Goal: Find specific page/section: Find specific page/section

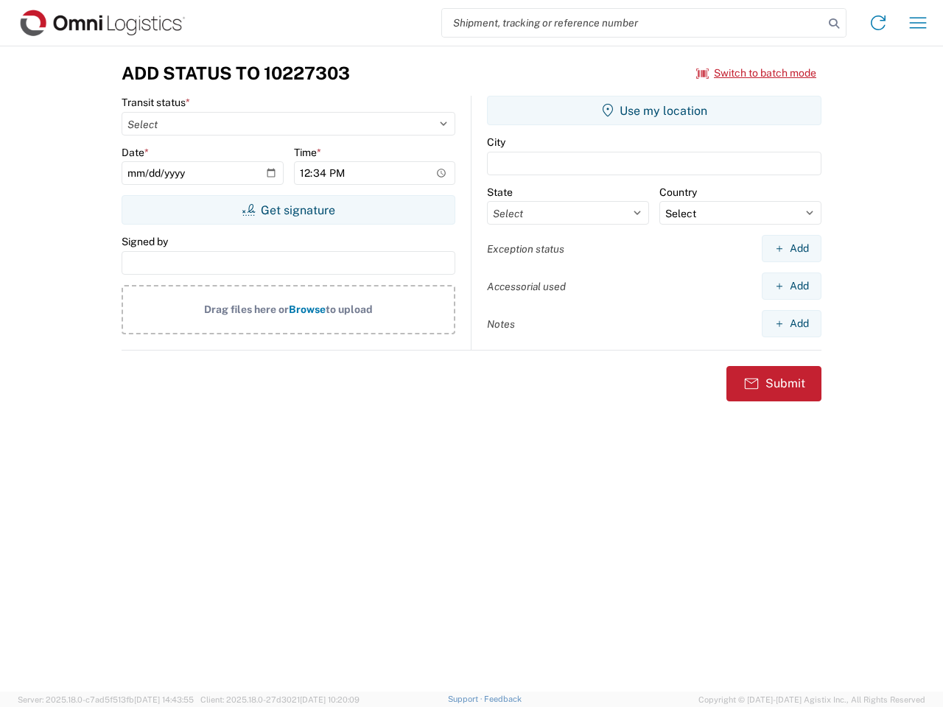
click at [633, 23] on input "search" at bounding box center [633, 23] width 382 height 28
click at [834, 24] on icon at bounding box center [833, 23] width 21 height 21
click at [878, 23] on icon at bounding box center [878, 23] width 24 height 24
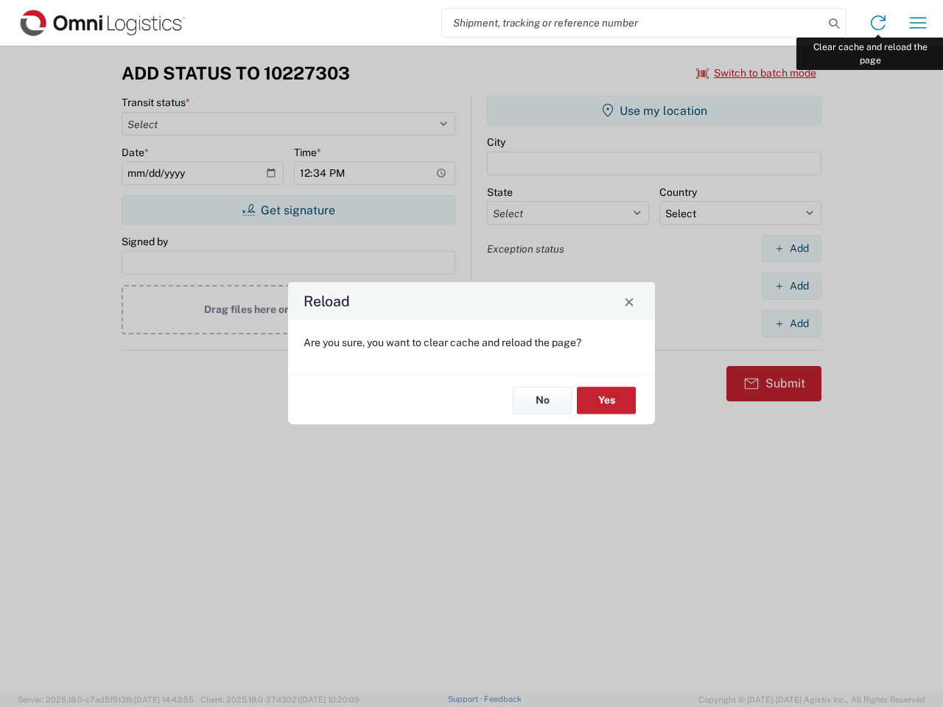
click at [918, 23] on div "Reload Are you sure, you want to clear cache and reload the page? No Yes" at bounding box center [471, 353] width 943 height 707
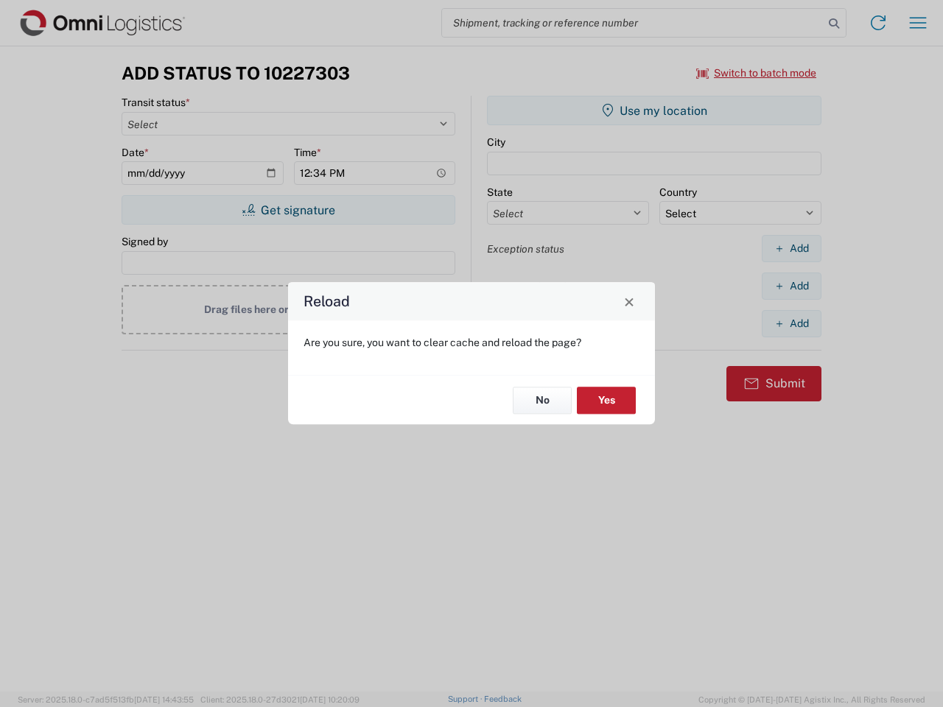
click at [756, 73] on div "Reload Are you sure, you want to clear cache and reload the page? No Yes" at bounding box center [471, 353] width 943 height 707
click at [288, 210] on div "Reload Are you sure, you want to clear cache and reload the page? No Yes" at bounding box center [471, 353] width 943 height 707
click at [654, 110] on div "Reload Are you sure, you want to clear cache and reload the page? No Yes" at bounding box center [471, 353] width 943 height 707
click at [791, 248] on div "Reload Are you sure, you want to clear cache and reload the page? No Yes" at bounding box center [471, 353] width 943 height 707
click at [791, 286] on div "Reload Are you sure, you want to clear cache and reload the page? No Yes" at bounding box center [471, 353] width 943 height 707
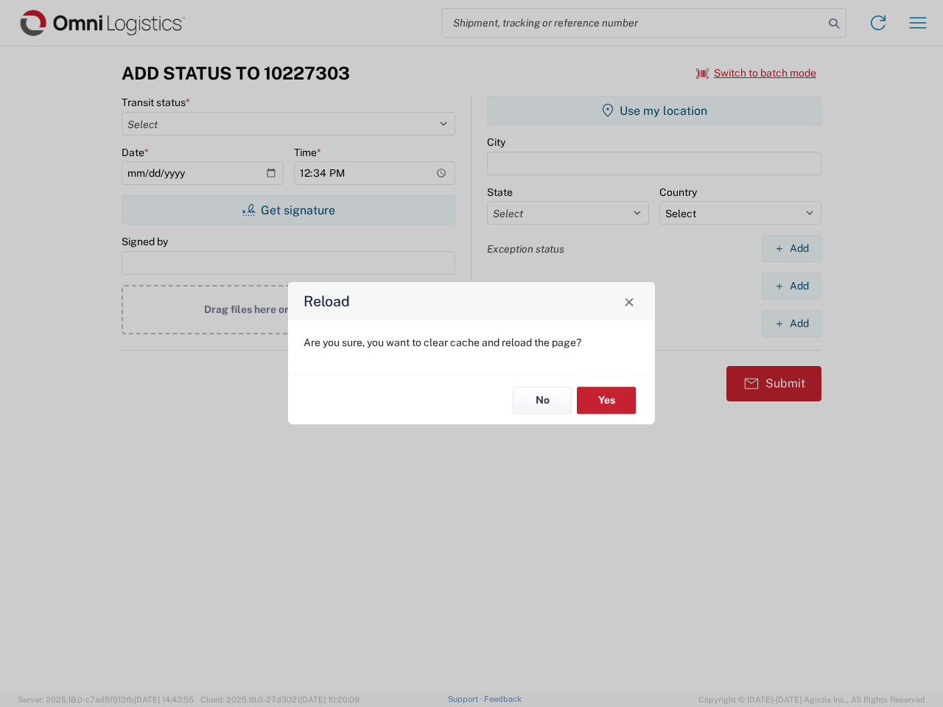
click at [791, 323] on div "Reload Are you sure, you want to clear cache and reload the page? No Yes" at bounding box center [471, 353] width 943 height 707
